Goal: Task Accomplishment & Management: Use online tool/utility

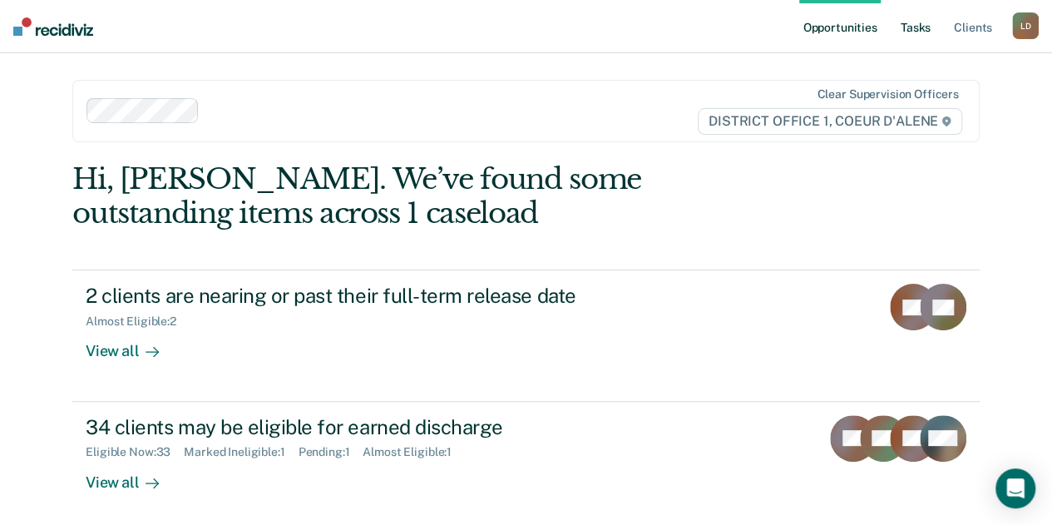
click at [923, 30] on link "Tasks" at bounding box center [915, 26] width 37 height 53
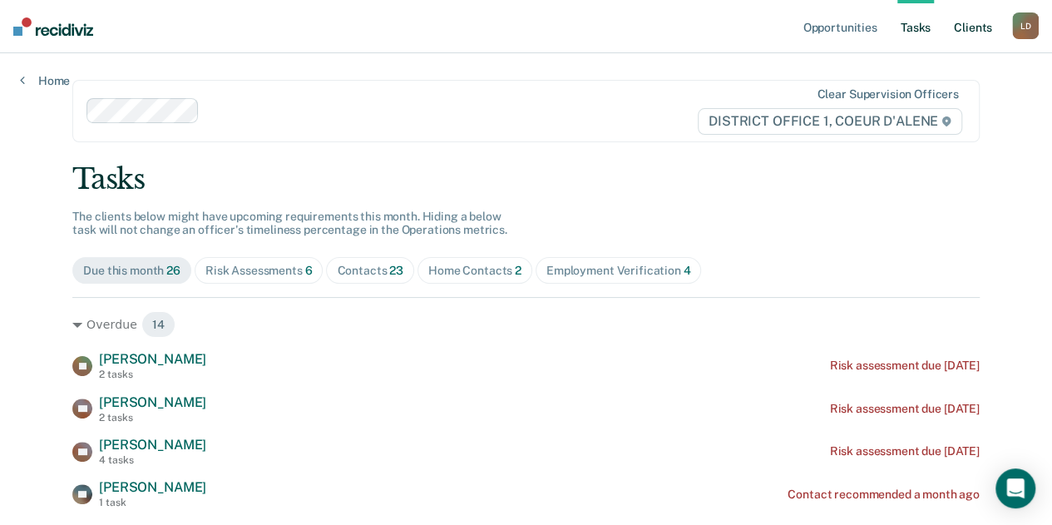
click at [977, 24] on link "Client s" at bounding box center [972, 26] width 45 height 53
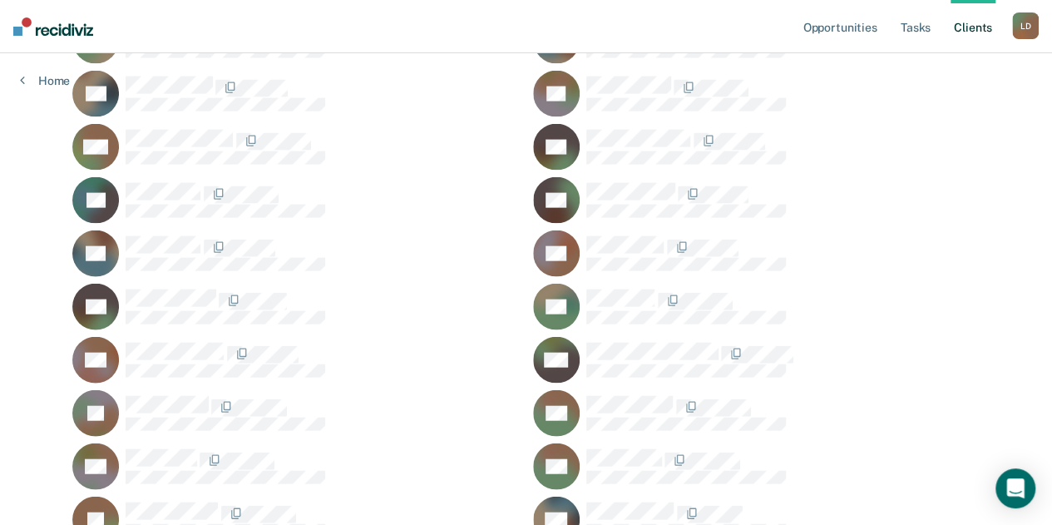
scroll to position [1912, 0]
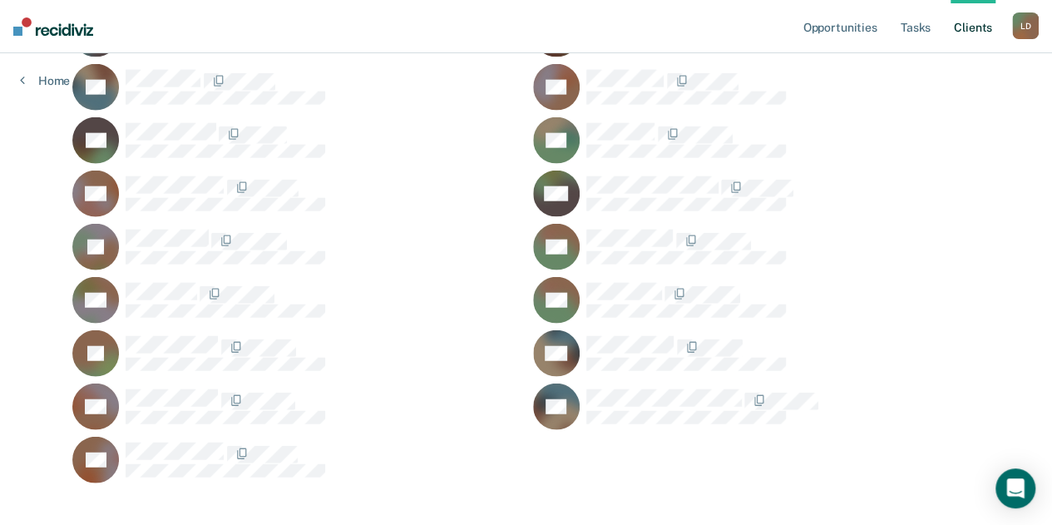
click at [663, 386] on div "SV" at bounding box center [756, 406] width 446 height 47
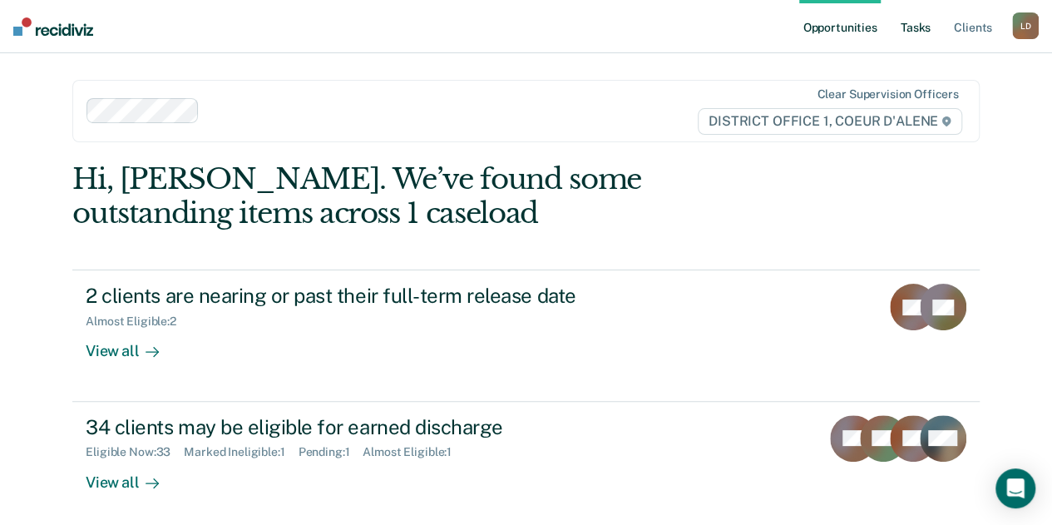
click at [924, 27] on link "Tasks" at bounding box center [915, 26] width 37 height 53
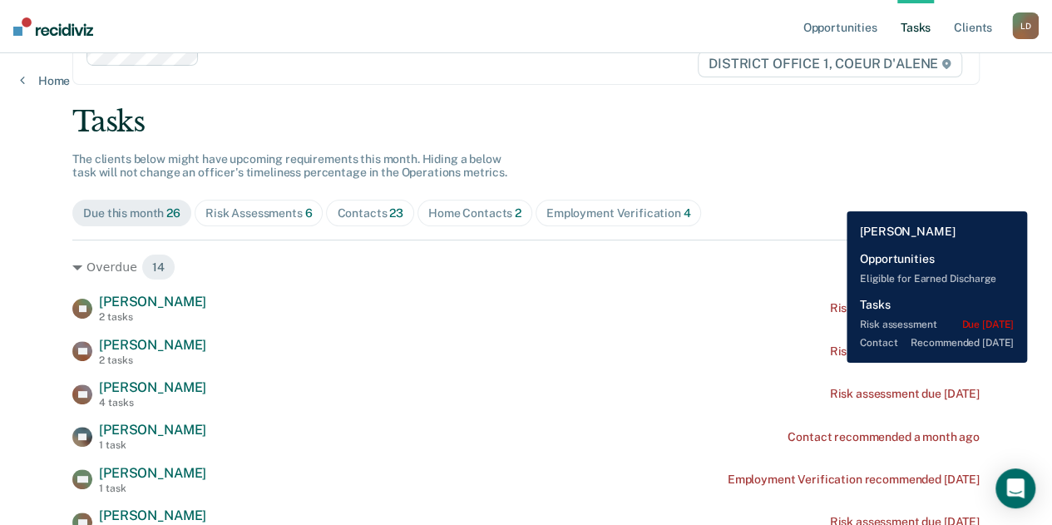
scroll to position [83, 0]
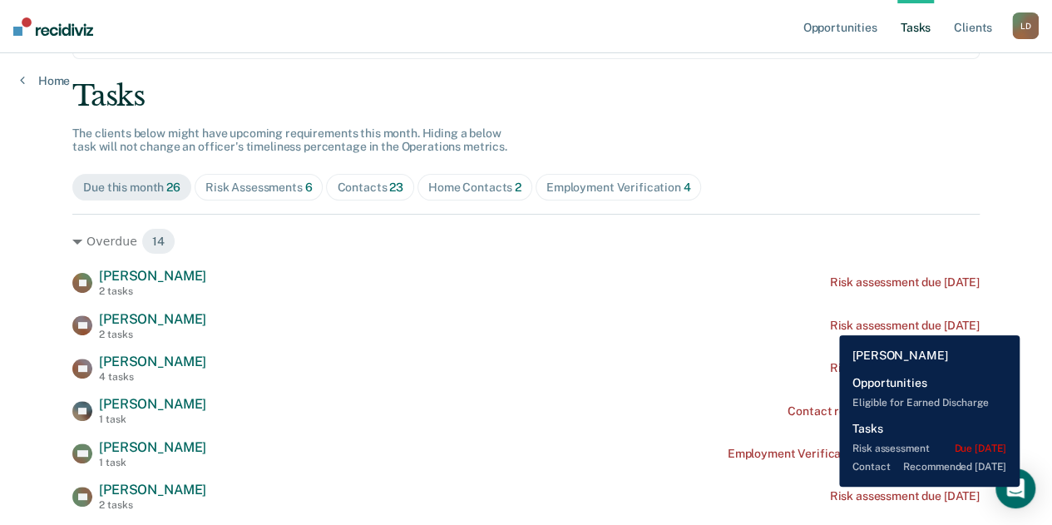
click at [829, 323] on div "Risk assessment due [DATE]" at bounding box center [904, 325] width 150 height 14
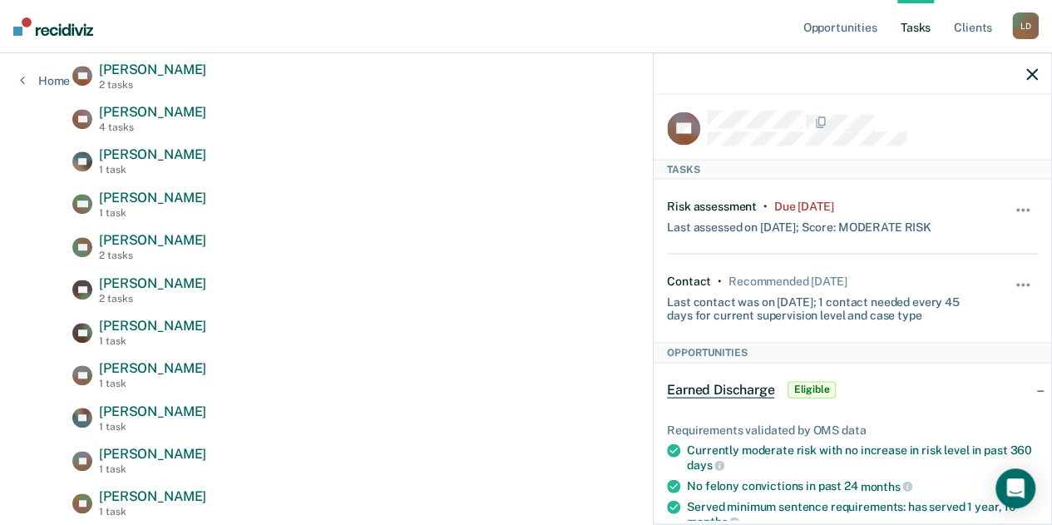
scroll to position [0, 0]
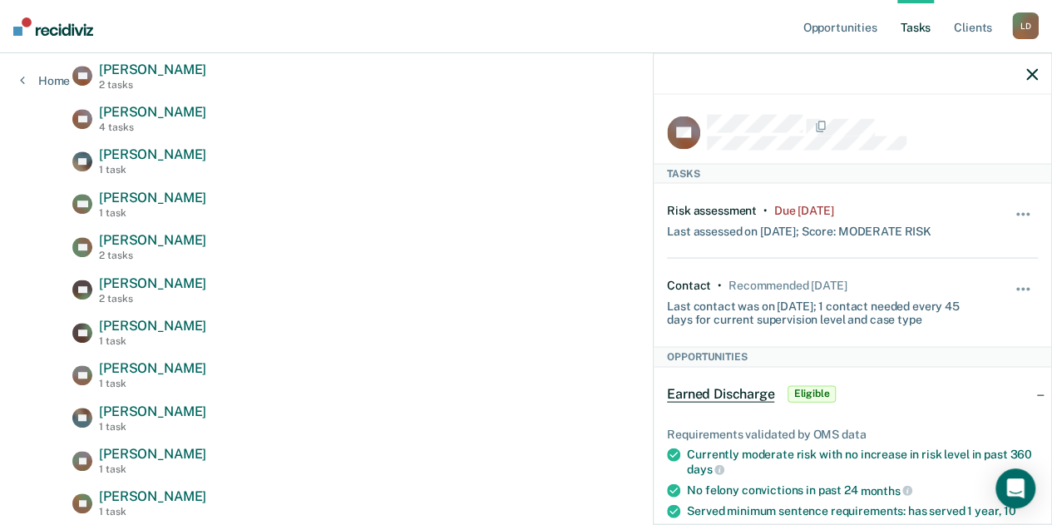
click at [1028, 72] on icon "button" at bounding box center [1032, 74] width 12 height 12
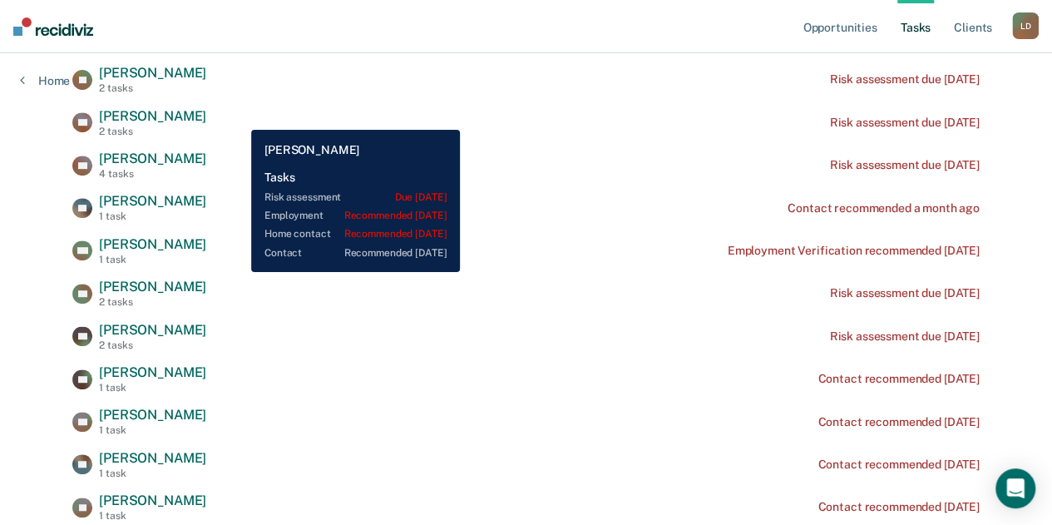
scroll to position [249, 0]
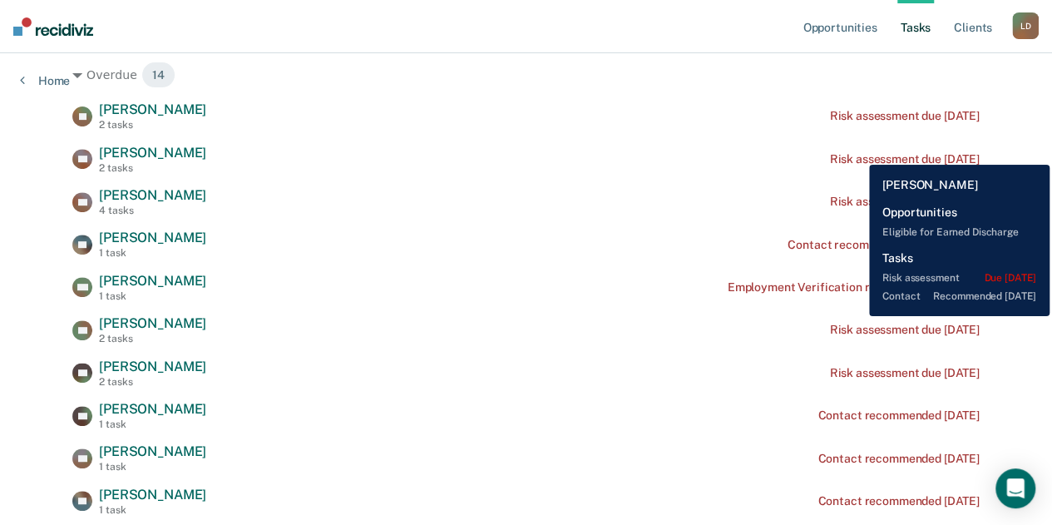
click at [856, 152] on div "Risk assessment due [DATE]" at bounding box center [904, 159] width 150 height 14
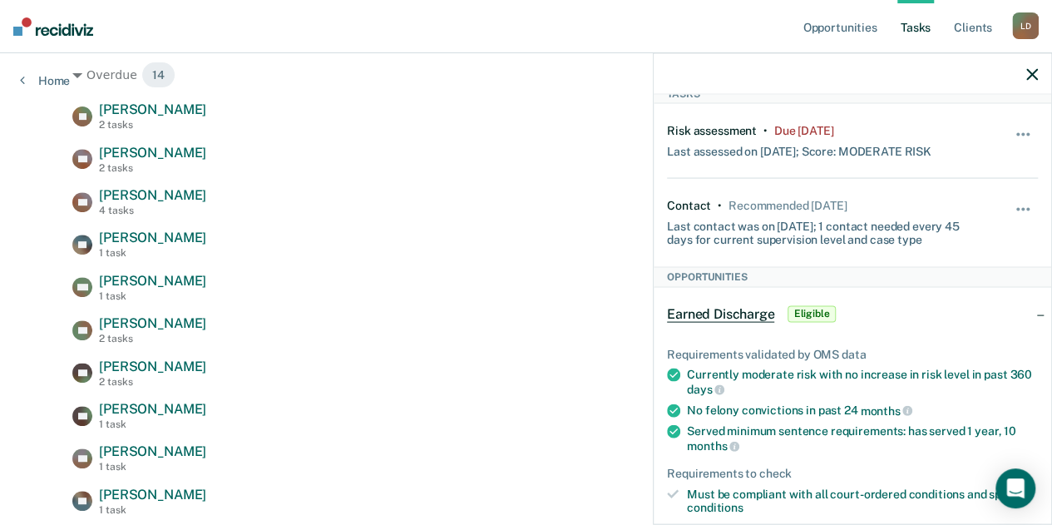
scroll to position [0, 0]
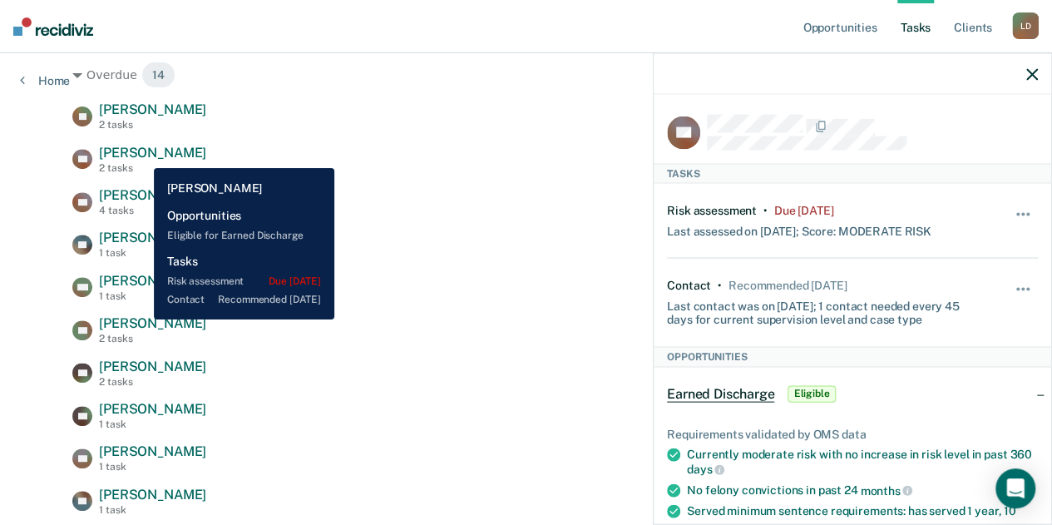
click at [141, 155] on span "[PERSON_NAME]" at bounding box center [152, 153] width 107 height 16
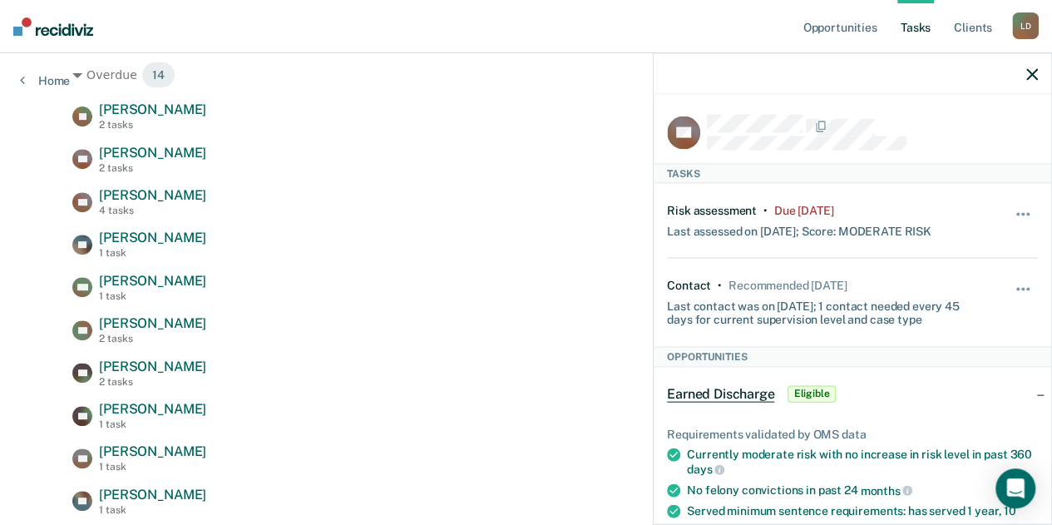
click at [1034, 71] on icon "button" at bounding box center [1032, 74] width 12 height 12
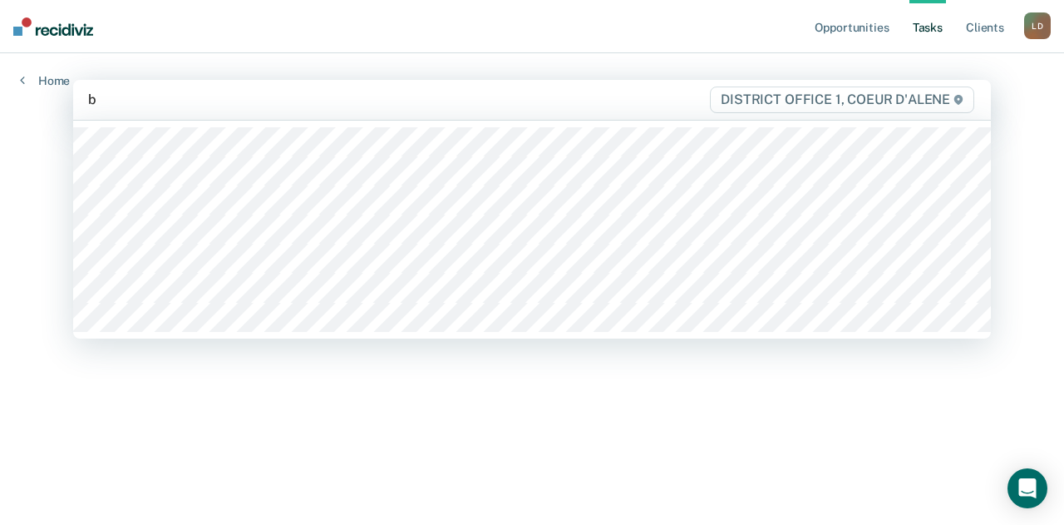
type input "br"
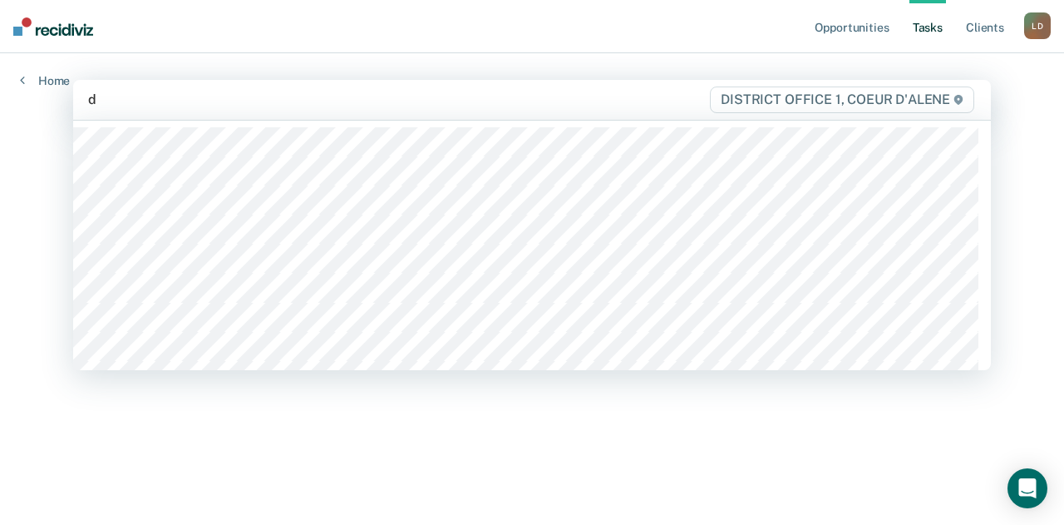
type input "da"
type input "hir"
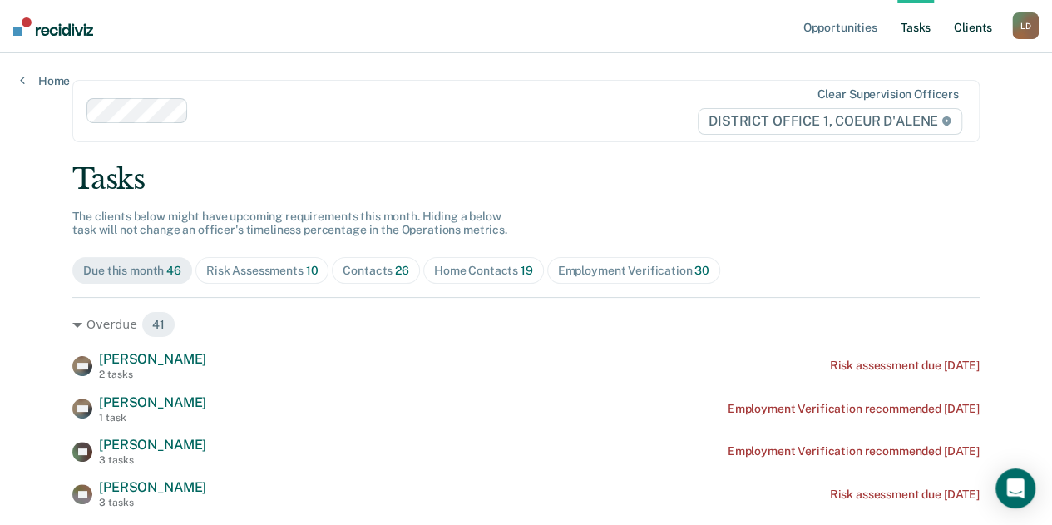
click at [974, 26] on link "Client s" at bounding box center [972, 26] width 45 height 53
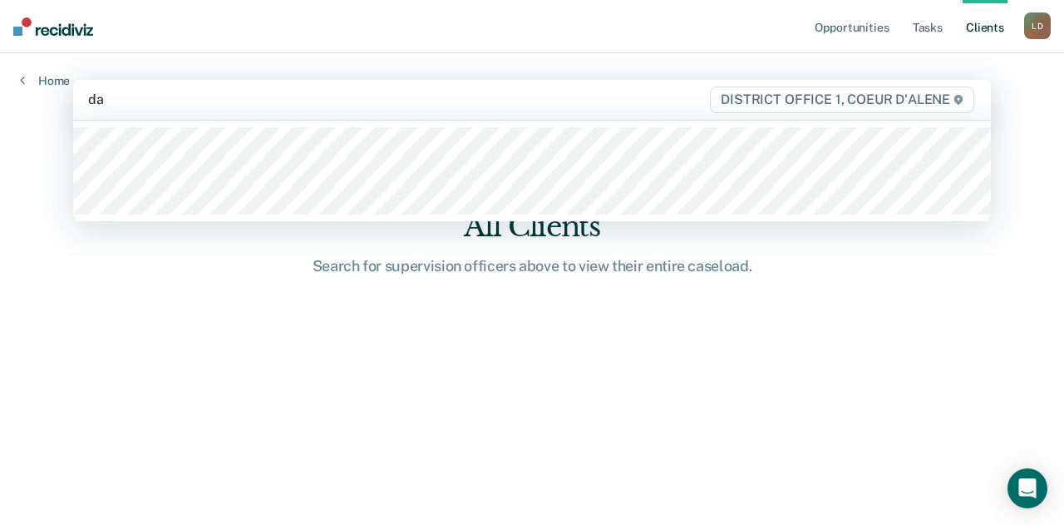
type input "[PERSON_NAME]"
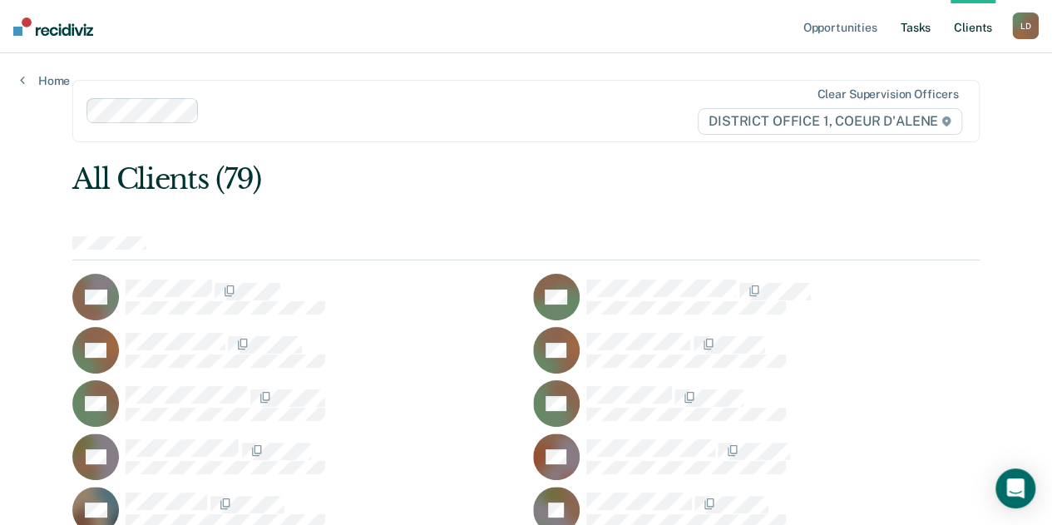
click at [921, 26] on link "Tasks" at bounding box center [915, 26] width 37 height 53
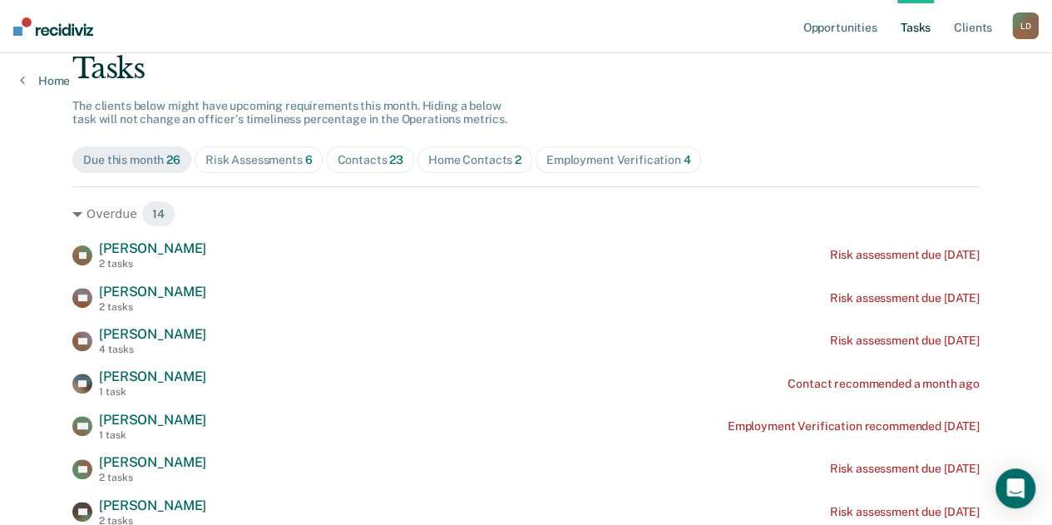
scroll to position [249, 0]
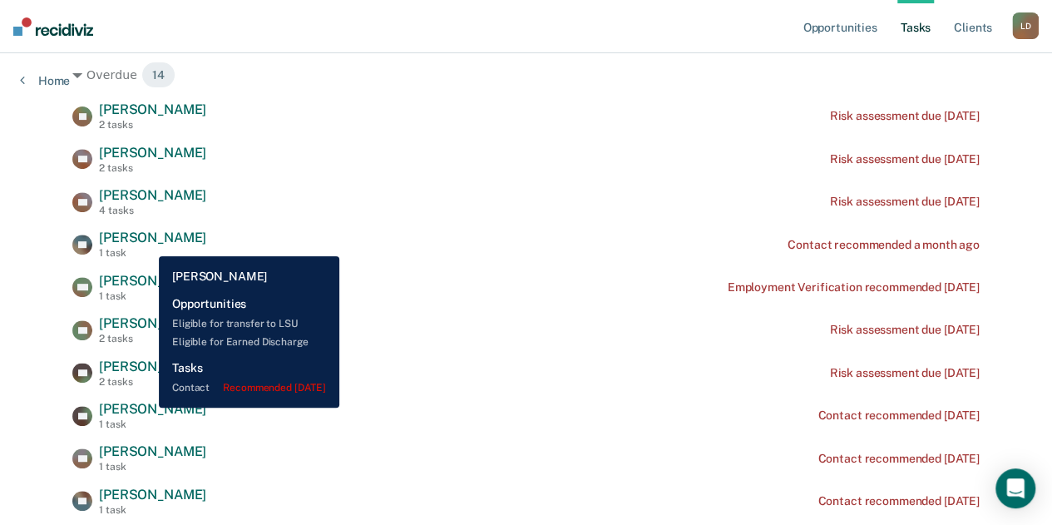
click at [146, 407] on span "[PERSON_NAME]" at bounding box center [152, 409] width 107 height 16
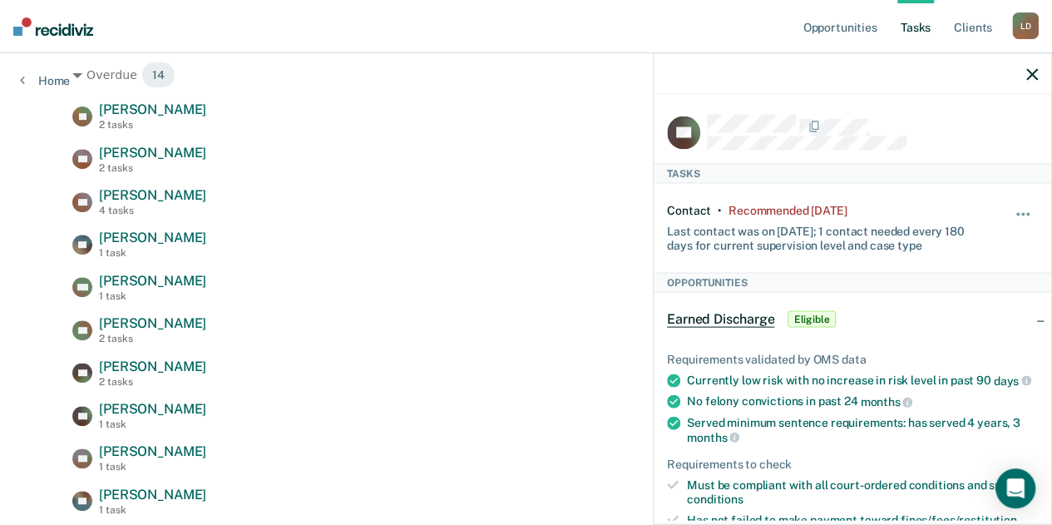
click at [848, 132] on div at bounding box center [872, 126] width 331 height 22
